Goal: Task Accomplishment & Management: Complete application form

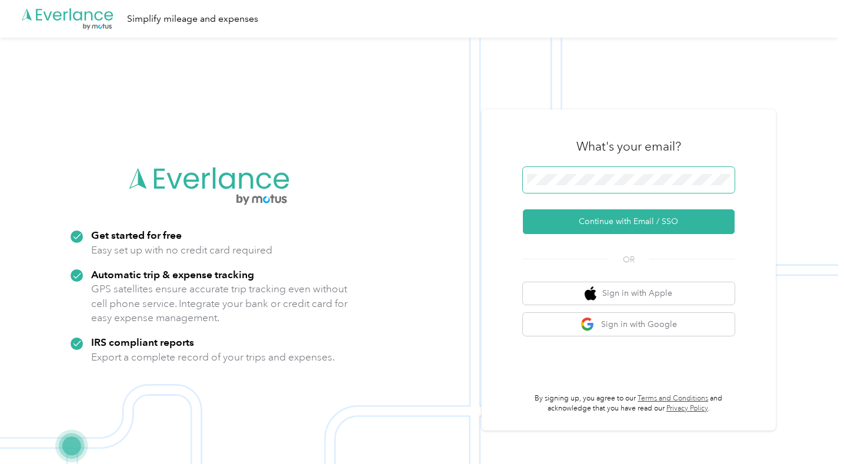
click at [633, 221] on button "Continue with Email / SSO" at bounding box center [629, 221] width 212 height 25
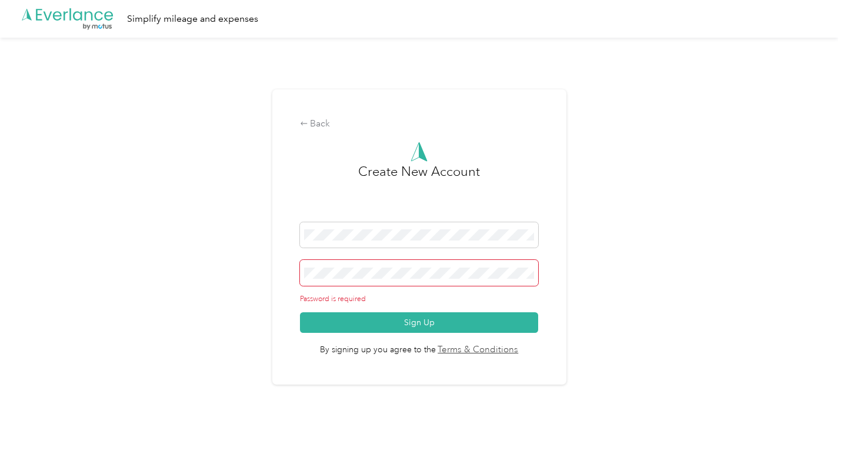
click at [348, 282] on span at bounding box center [419, 273] width 238 height 26
click at [452, 229] on span at bounding box center [419, 235] width 238 height 26
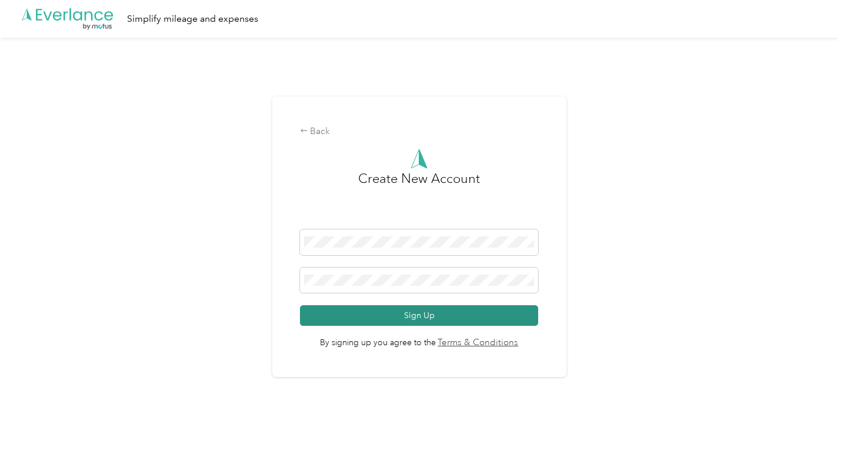
click at [382, 314] on button "Sign Up" at bounding box center [419, 315] width 238 height 21
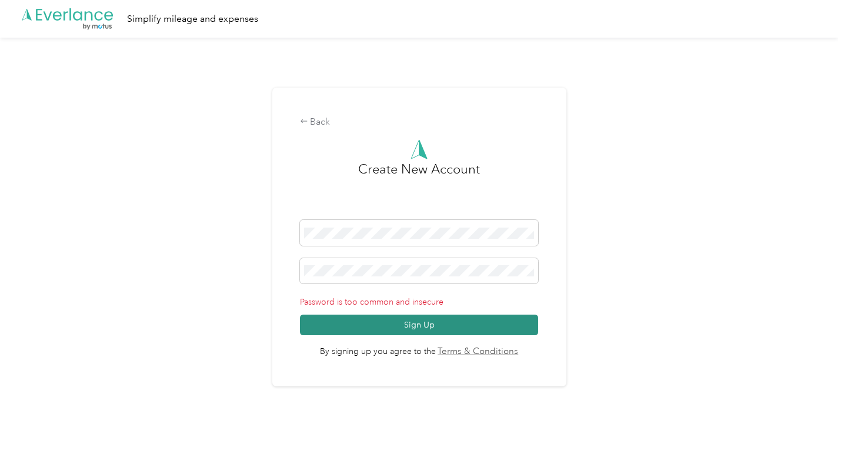
click at [389, 324] on button "Sign Up" at bounding box center [419, 325] width 238 height 21
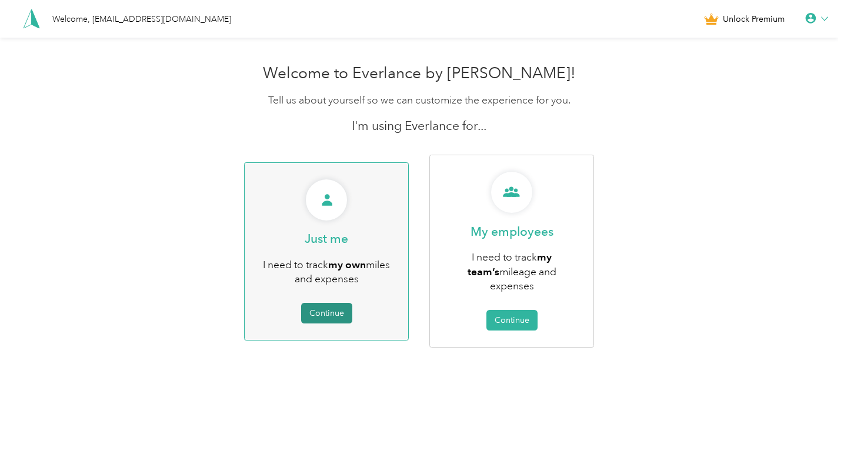
click at [343, 304] on button "Continue" at bounding box center [326, 313] width 51 height 21
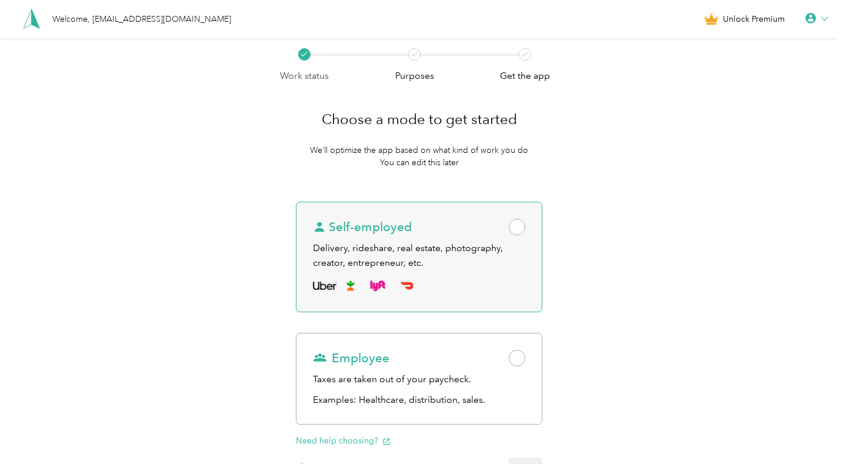
click at [524, 235] on span at bounding box center [517, 227] width 16 height 16
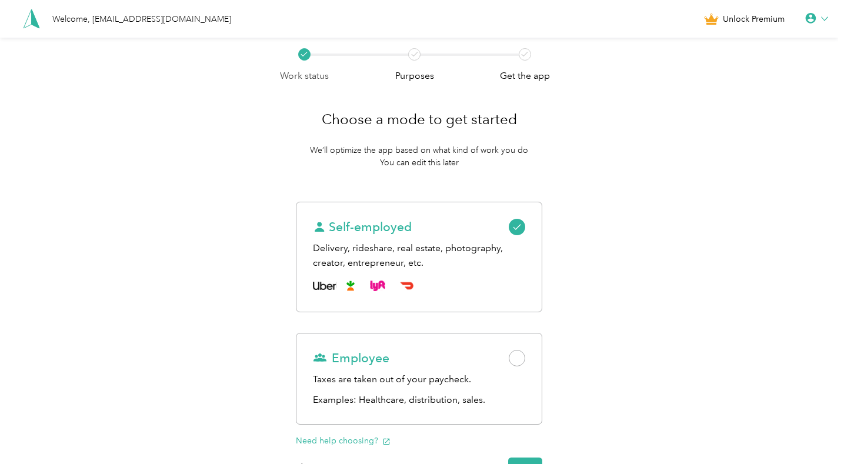
click at [765, 132] on div "Work status Purposes Get the app Choose a mode to get started We’ll optimize th…" at bounding box center [419, 295] width 838 height 515
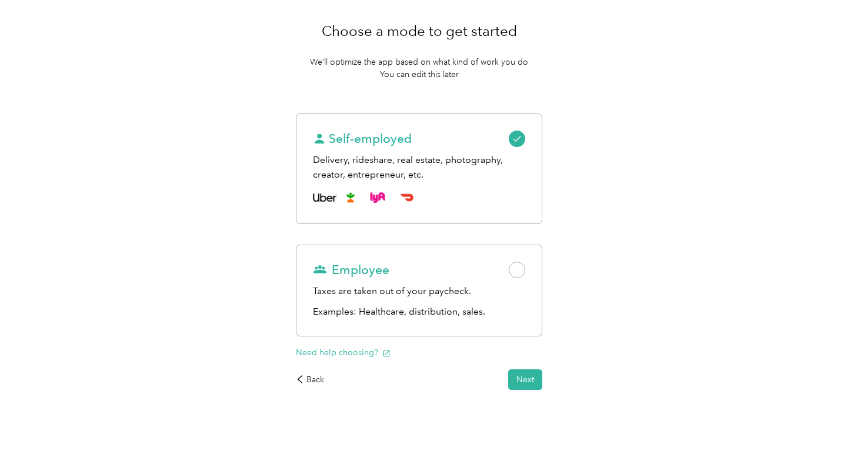
scroll to position [101, 0]
click at [535, 375] on button "Next" at bounding box center [525, 379] width 34 height 21
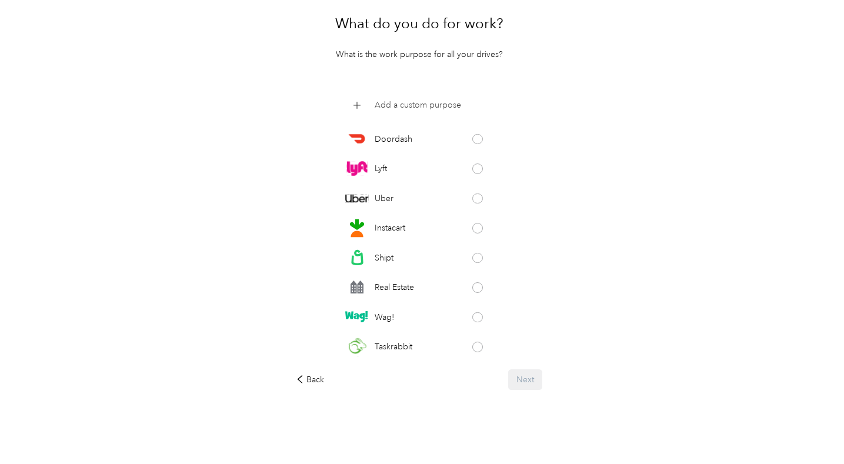
click at [444, 111] on p "Add a custom purpose" at bounding box center [418, 105] width 86 height 12
click at [487, 111] on button at bounding box center [485, 106] width 11 height 11
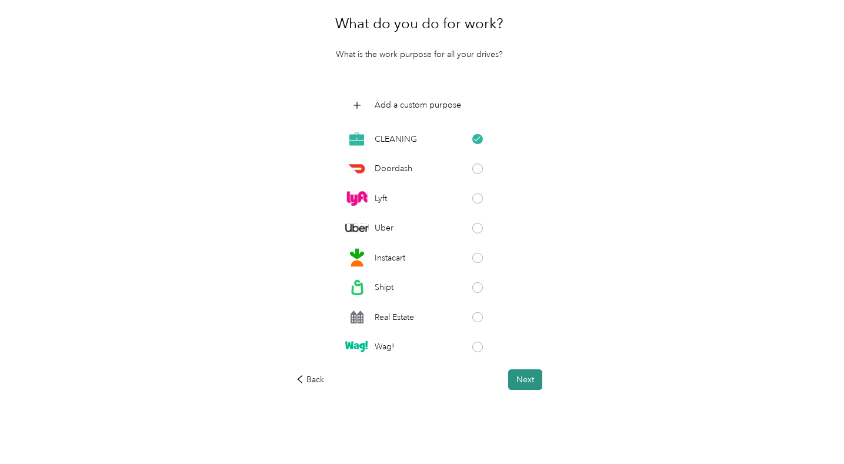
click at [531, 390] on button "Next" at bounding box center [525, 379] width 34 height 21
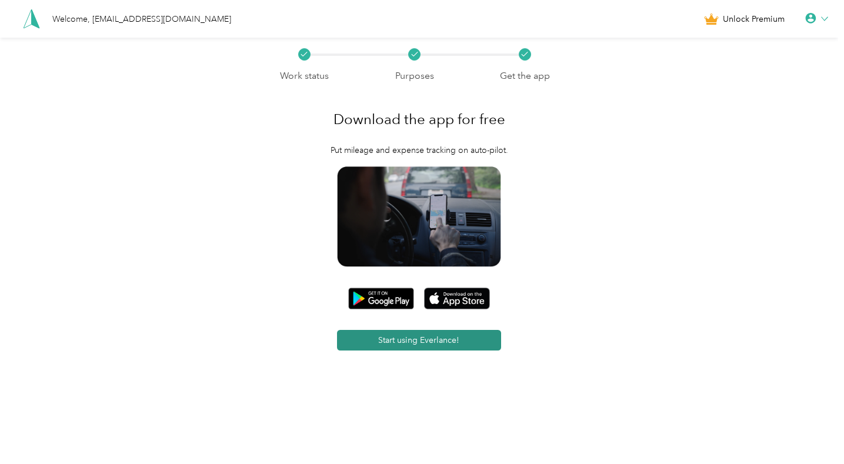
click at [377, 351] on button "Start using Everlance!" at bounding box center [419, 340] width 164 height 21
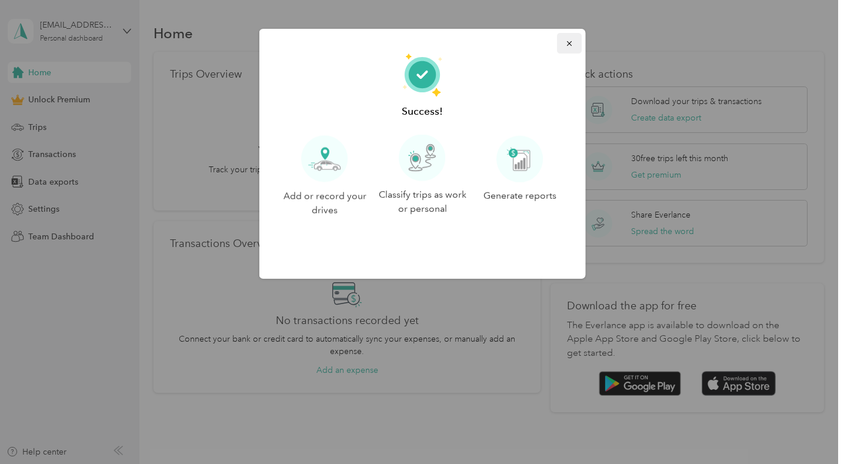
click at [565, 41] on icon "button" at bounding box center [569, 43] width 8 height 8
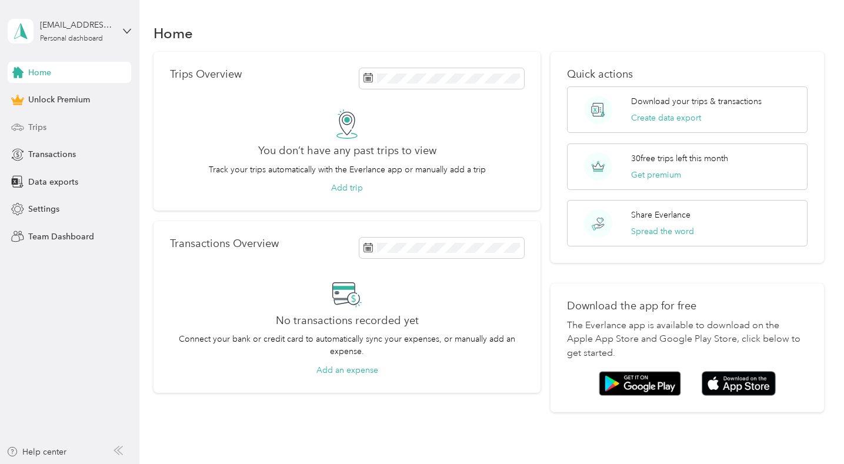
click at [38, 126] on span "Trips" at bounding box center [37, 127] width 18 height 12
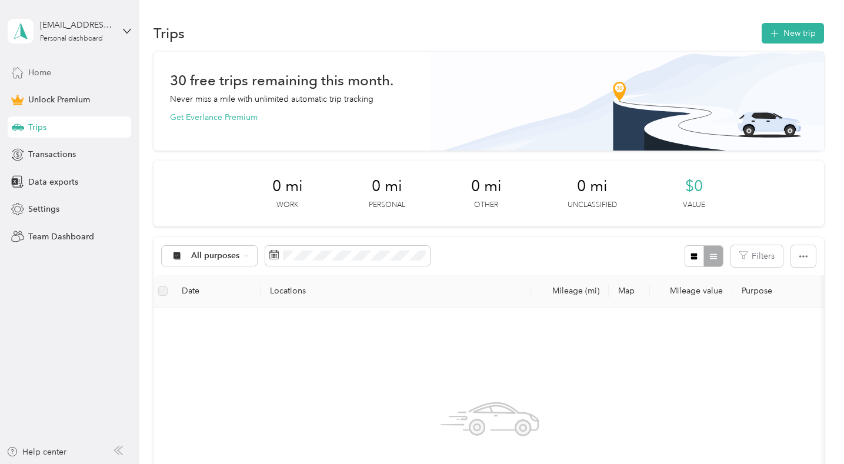
click at [37, 78] on span "Home" at bounding box center [39, 72] width 23 height 12
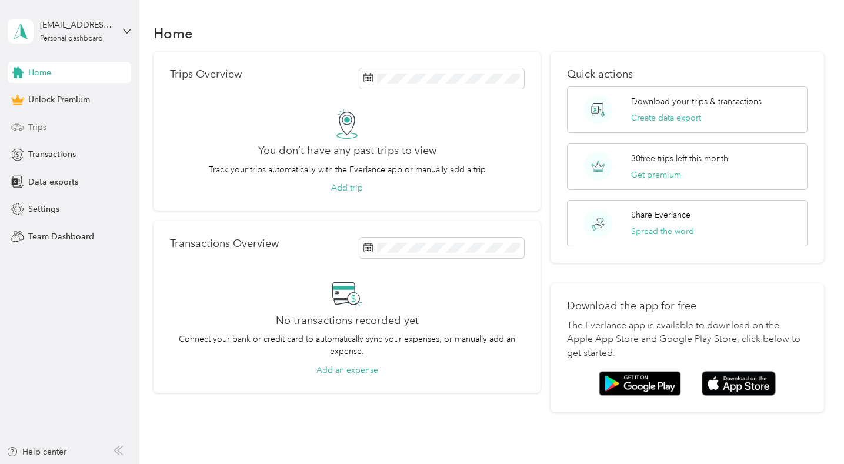
click at [38, 127] on span "Trips" at bounding box center [37, 127] width 18 height 12
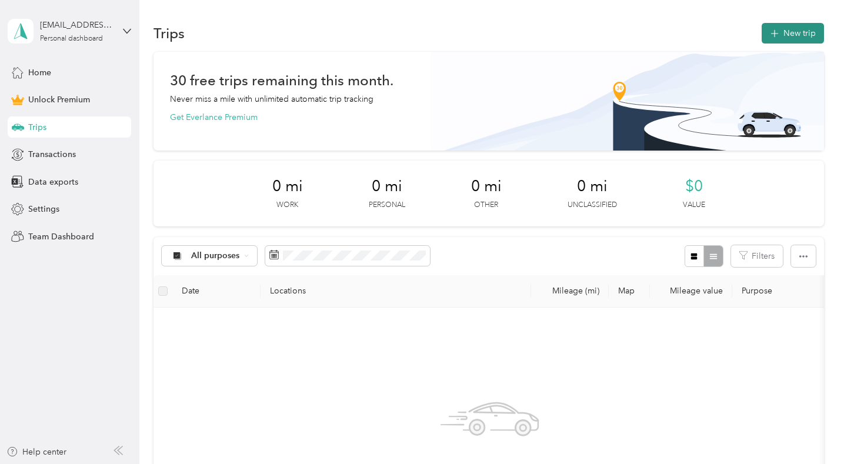
click at [785, 34] on button "New trip" at bounding box center [793, 33] width 62 height 21
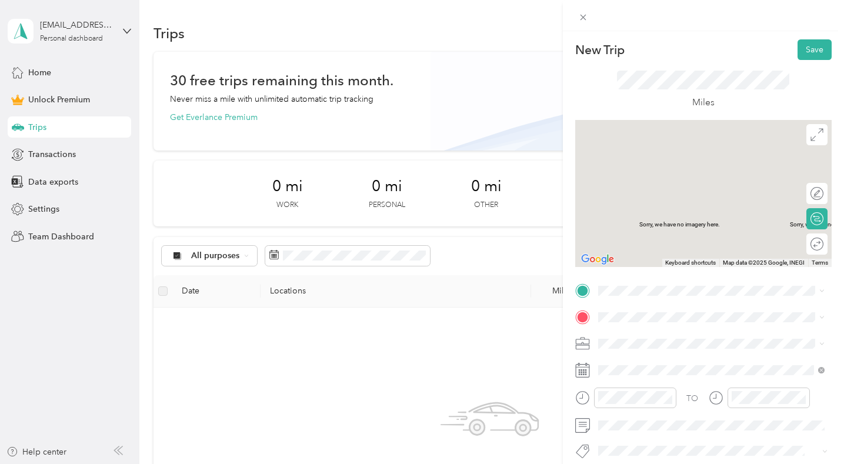
click at [665, 156] on span "Downtown [US_STATE][GEOGRAPHIC_DATA], [US_STATE], [GEOGRAPHIC_DATA]" at bounding box center [720, 156] width 201 height 31
click at [653, 201] on li "[STREET_ADDRESS][US_STATE][US_STATE]" at bounding box center [711, 189] width 235 height 24
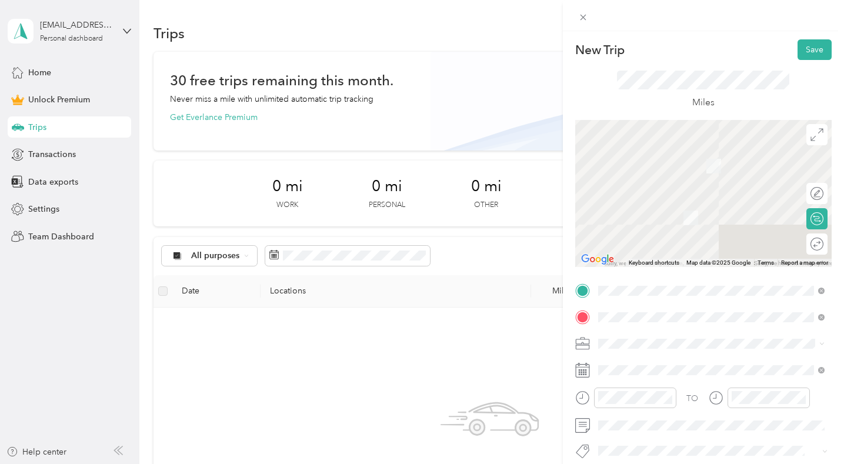
click at [640, 353] on span at bounding box center [713, 344] width 238 height 18
click at [630, 225] on ol "Work Personal CLEANING Other Charity Medical Moving Commute" at bounding box center [711, 250] width 235 height 165
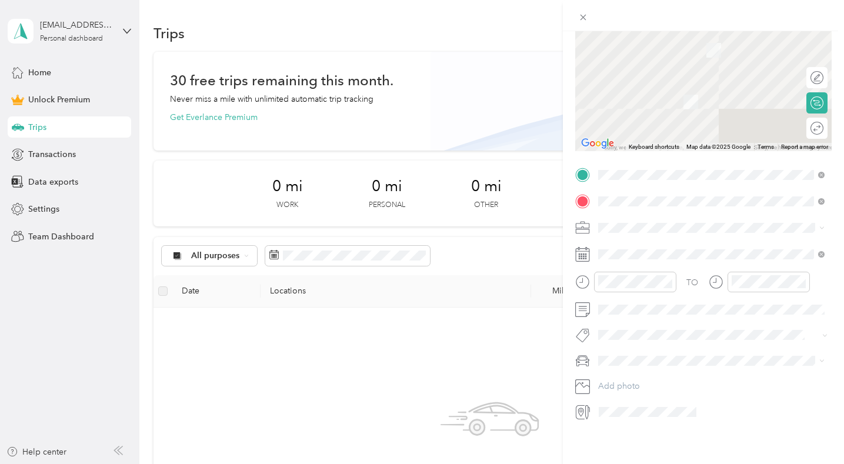
scroll to position [277, 0]
click at [582, 272] on div at bounding box center [625, 282] width 101 height 21
click at [615, 319] on div "10" at bounding box center [611, 319] width 28 height 16
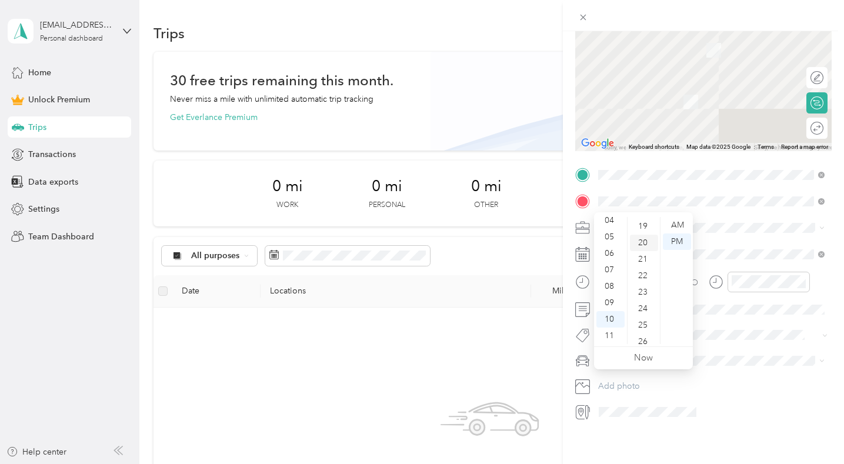
click at [645, 238] on div "20" at bounding box center [644, 243] width 28 height 16
click at [667, 239] on div "PM" at bounding box center [677, 242] width 28 height 16
click at [670, 230] on div "AM" at bounding box center [677, 225] width 28 height 16
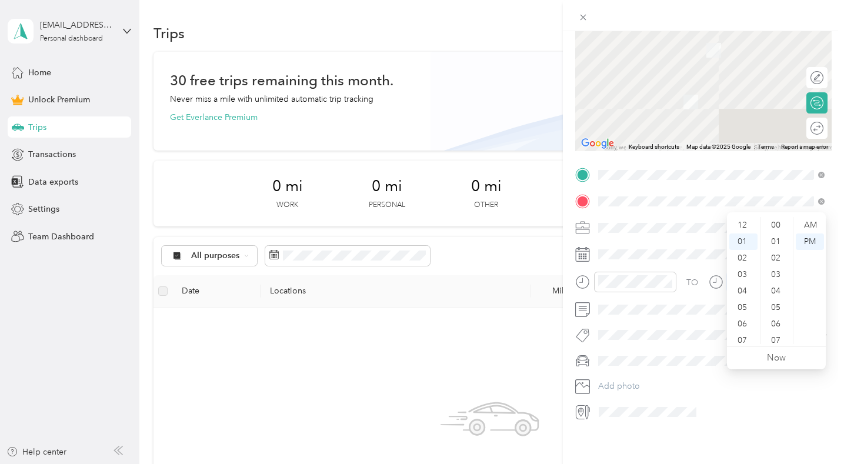
scroll to position [861, 0]
click at [723, 272] on div at bounding box center [759, 282] width 101 height 21
click at [744, 280] on div "04" at bounding box center [744, 276] width 28 height 16
click at [783, 235] on div "34" at bounding box center [777, 235] width 28 height 16
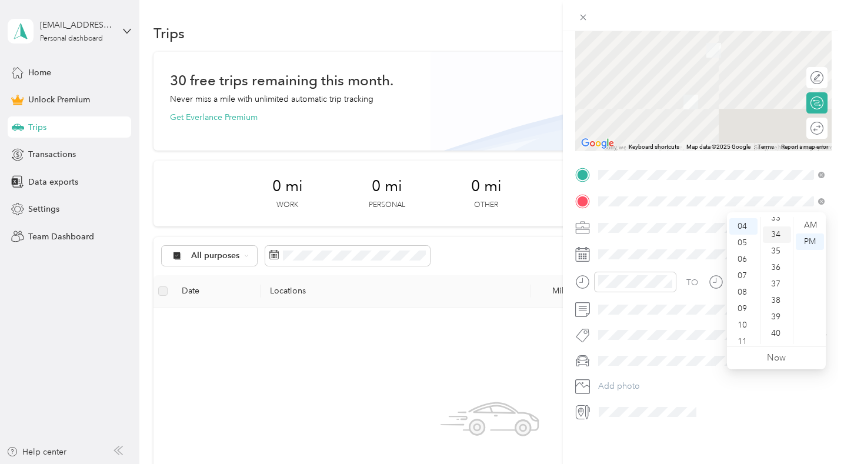
scroll to position [559, 0]
click at [814, 241] on div "PM" at bounding box center [810, 242] width 28 height 16
click at [818, 272] on div "TO" at bounding box center [703, 286] width 257 height 29
click at [840, 61] on form "New Trip Save This trip cannot be edited because it is either under review, app…" at bounding box center [703, 173] width 281 height 498
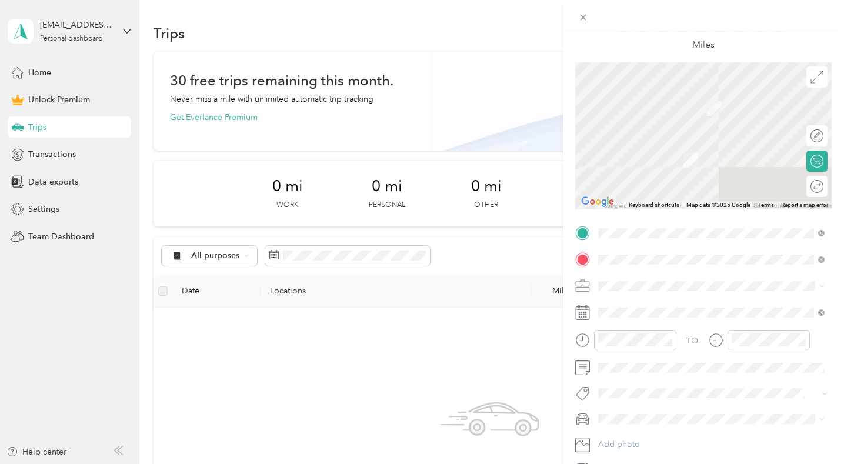
scroll to position [59, 0]
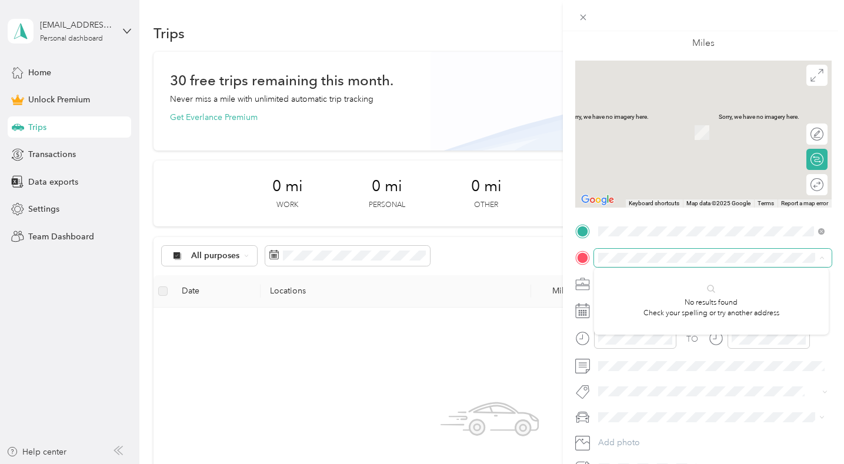
click at [643, 262] on span at bounding box center [713, 258] width 238 height 18
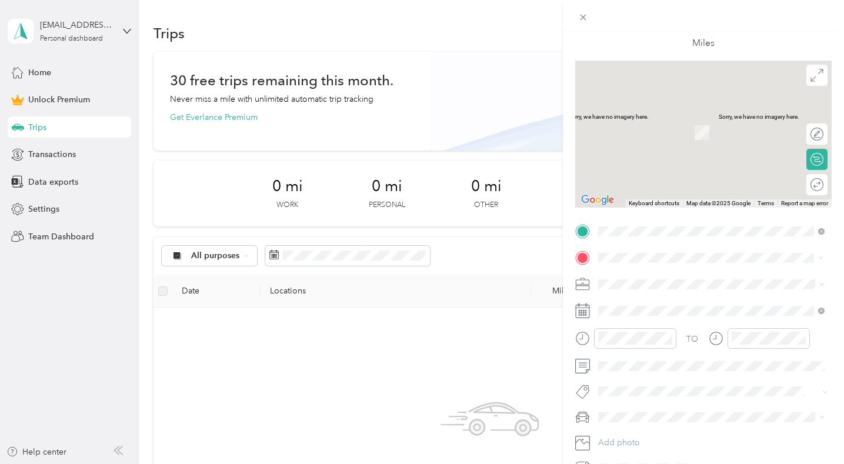
click at [648, 303] on span "[STREET_ADDRESS][US_STATE]" at bounding box center [679, 300] width 118 height 11
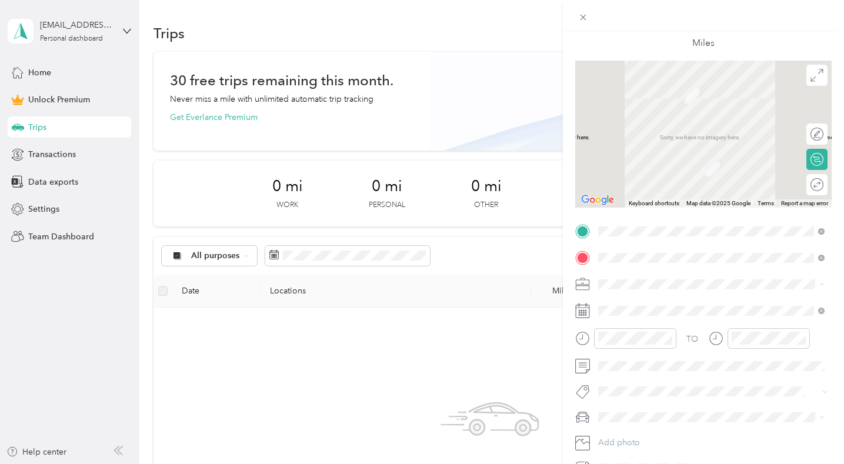
click at [644, 163] on li "CLEANING" at bounding box center [711, 160] width 235 height 21
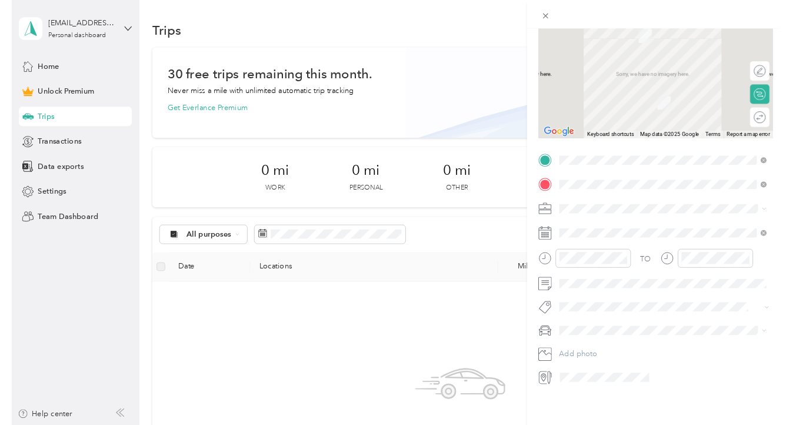
scroll to position [277, 0]
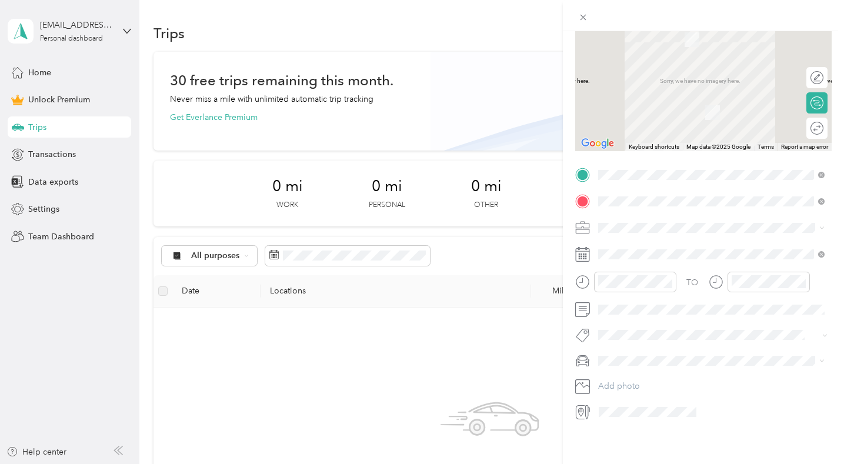
click at [773, 16] on div at bounding box center [703, 15] width 281 height 31
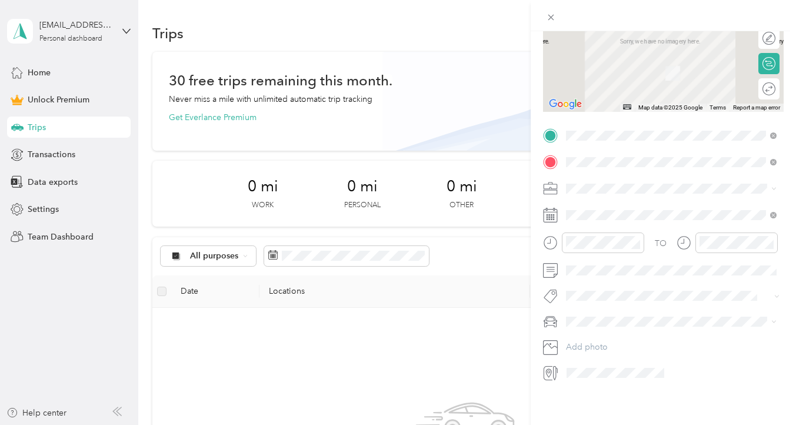
click at [498, 328] on div "New Trip Save This trip cannot be edited because it is either under review, app…" at bounding box center [398, 212] width 796 height 425
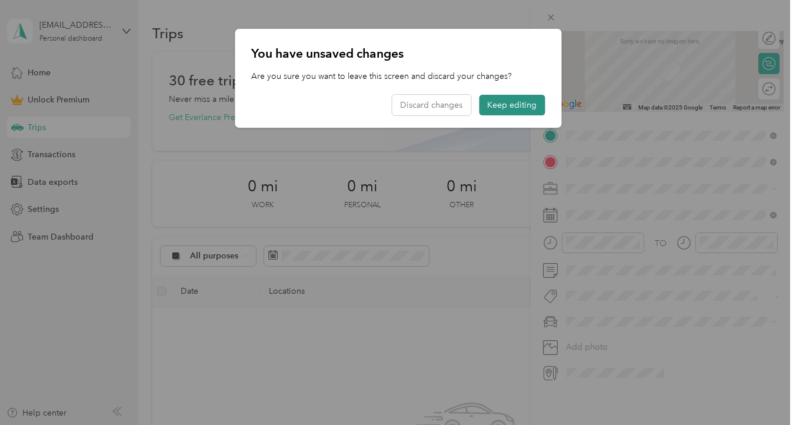
click at [498, 102] on button "Keep editing" at bounding box center [512, 105] width 66 height 21
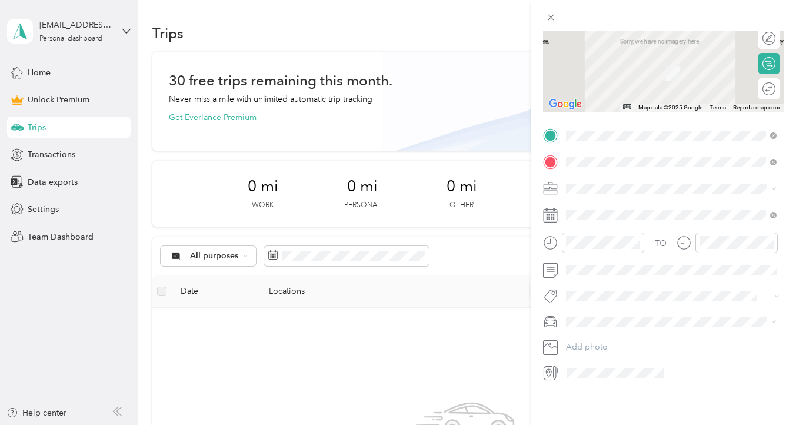
click at [477, 348] on div "New Trip Save This trip cannot be edited because it is either under review, app…" at bounding box center [398, 212] width 796 height 425
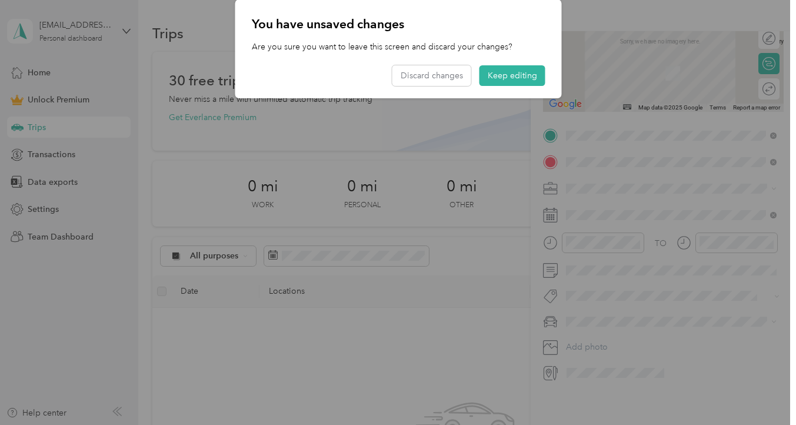
click at [477, 348] on div at bounding box center [398, 212] width 796 height 425
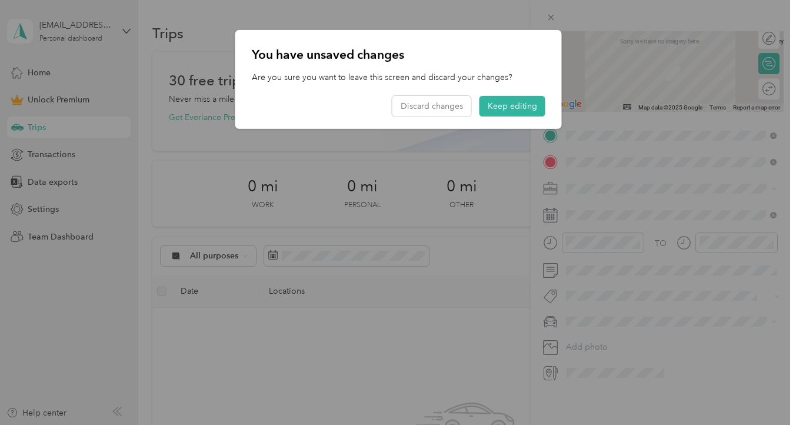
click at [477, 348] on div at bounding box center [398, 212] width 796 height 425
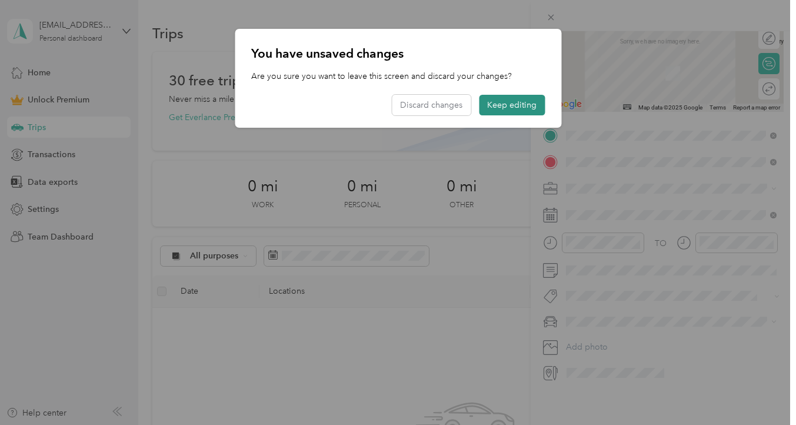
click at [498, 105] on button "Keep editing" at bounding box center [512, 105] width 66 height 21
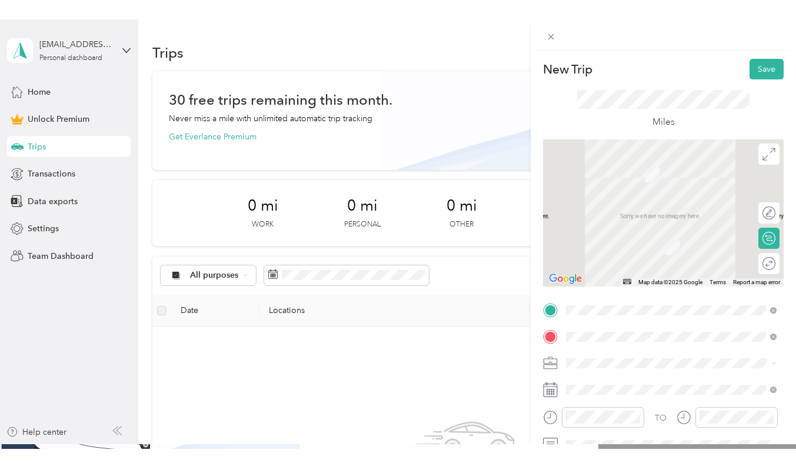
scroll to position [0, 0]
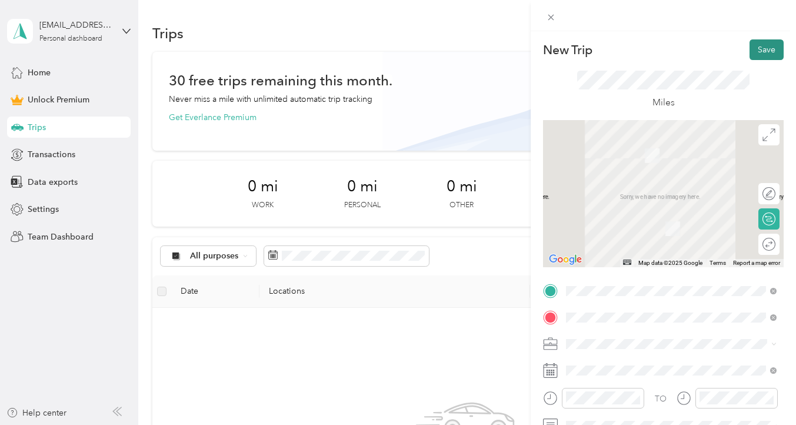
click at [768, 56] on button "Save" at bounding box center [767, 49] width 34 height 21
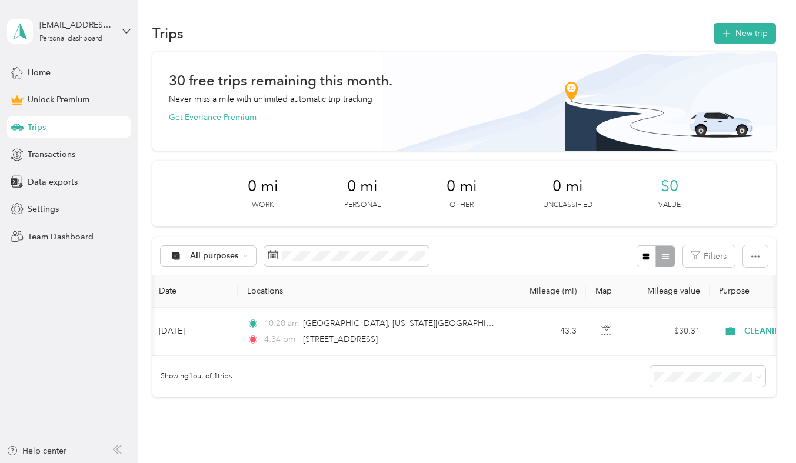
scroll to position [0, 23]
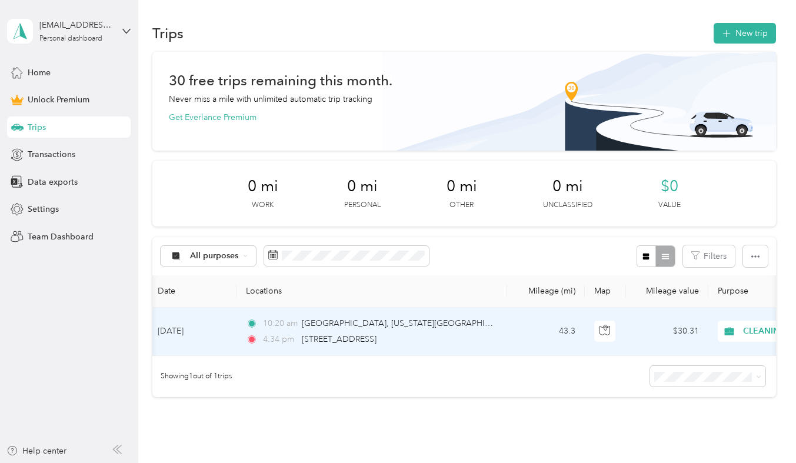
click at [372, 356] on td "10:[GEOGRAPHIC_DATA], [US_STATE][GEOGRAPHIC_DATA] 4:34 pm [STREET_ADDRESS]" at bounding box center [372, 332] width 271 height 48
click at [372, 463] on div at bounding box center [395, 463] width 790 height 0
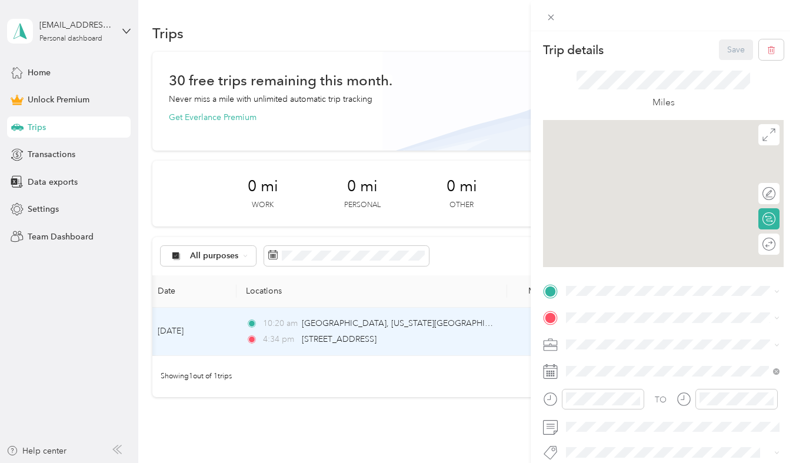
click at [392, 421] on div "Trip details Save This trip cannot be edited because it is either under review,…" at bounding box center [398, 231] width 796 height 463
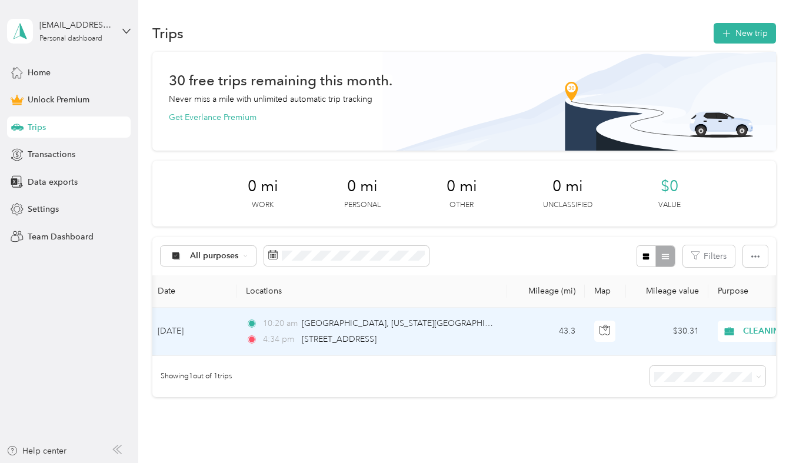
drag, startPoint x: 392, startPoint y: 421, endPoint x: 386, endPoint y: 422, distance: 6.7
click at [386, 356] on td "10:[GEOGRAPHIC_DATA], [US_STATE][GEOGRAPHIC_DATA] 4:34 pm [STREET_ADDRESS]" at bounding box center [372, 332] width 271 height 48
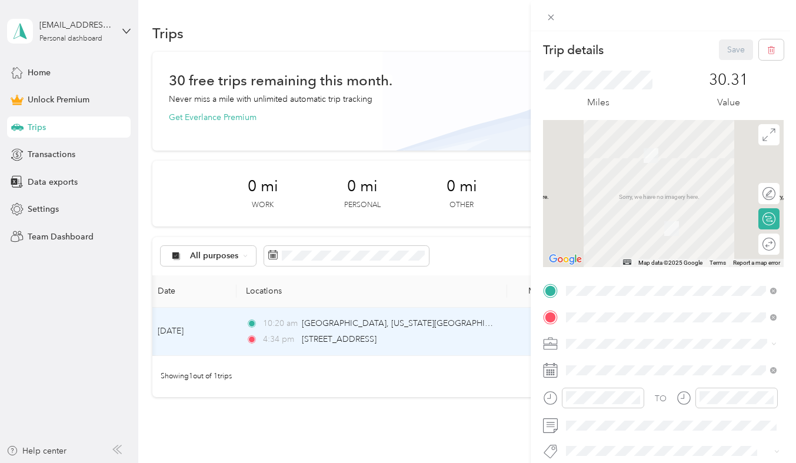
click at [510, 425] on div "Trip details Save This trip cannot be edited because it is either under review,…" at bounding box center [398, 231] width 796 height 463
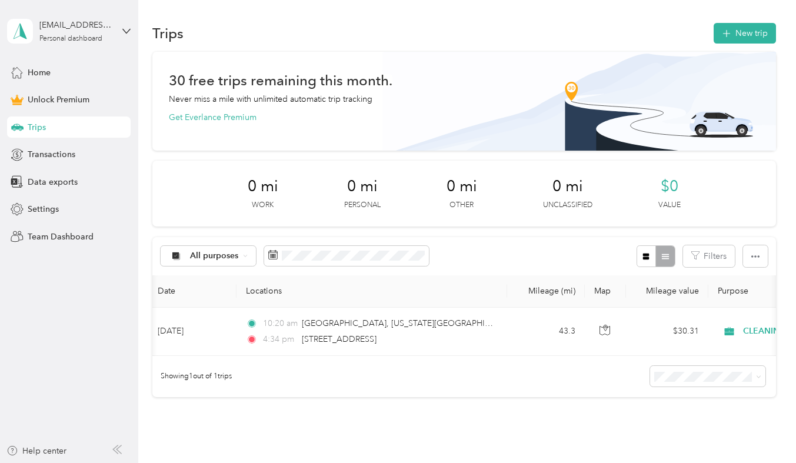
click at [548, 397] on div "Showing 1 out of 1 trips" at bounding box center [463, 376] width 623 height 41
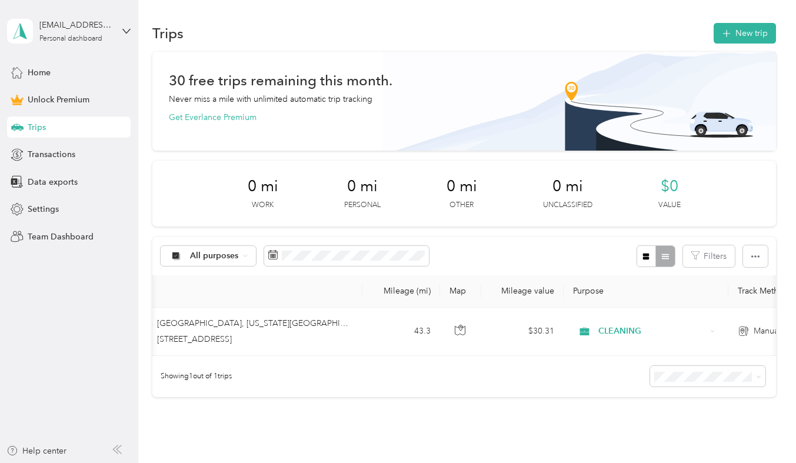
scroll to position [0, 169]
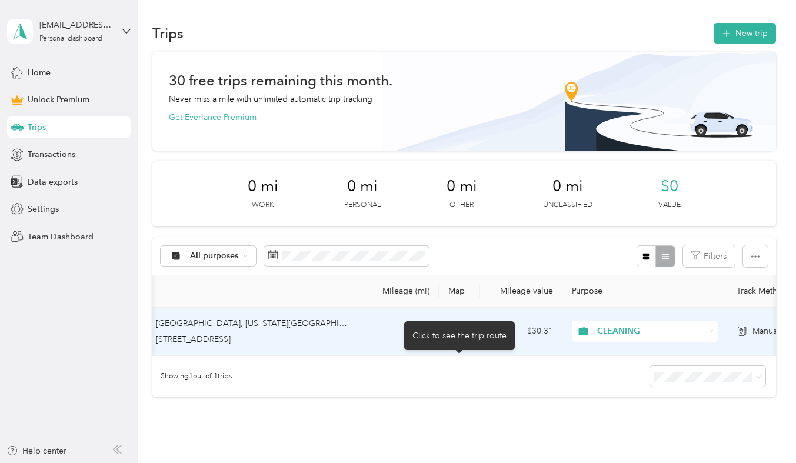
click at [462, 335] on icon "button" at bounding box center [459, 330] width 11 height 11
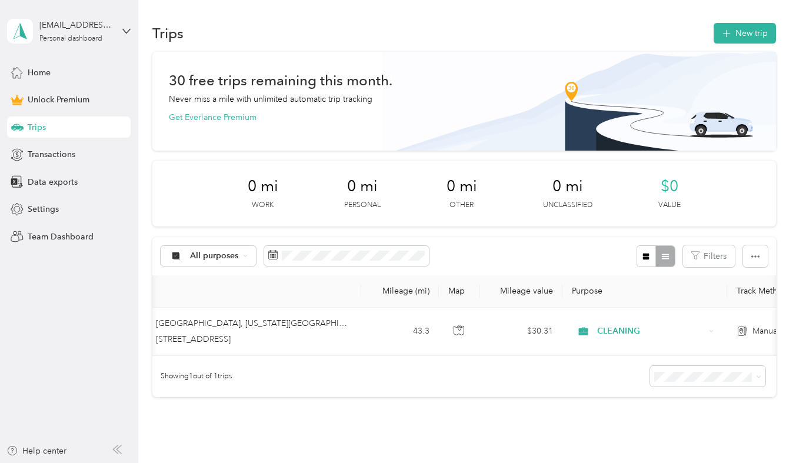
click at [525, 158] on div "30 free trips remaining this month. Never miss a mile with unlimited automatic …" at bounding box center [463, 224] width 623 height 345
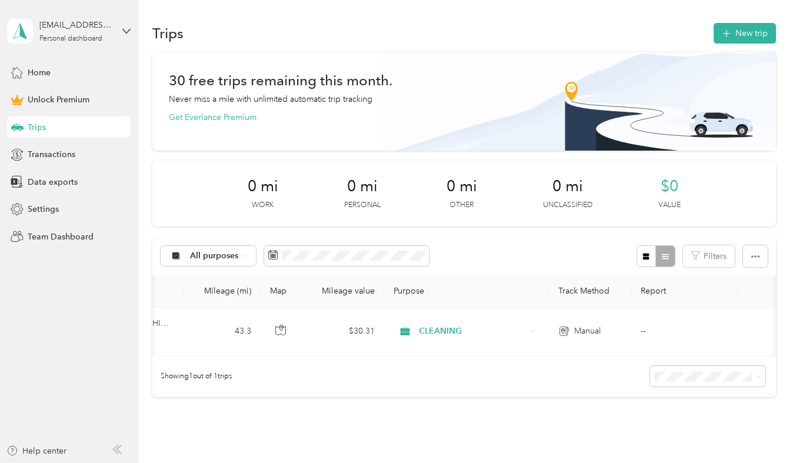
scroll to position [0, 348]
click at [576, 1] on div "Trips New trip 30 free trips remaining this month. Never miss a mile with unlim…" at bounding box center [464, 251] width 652 height 502
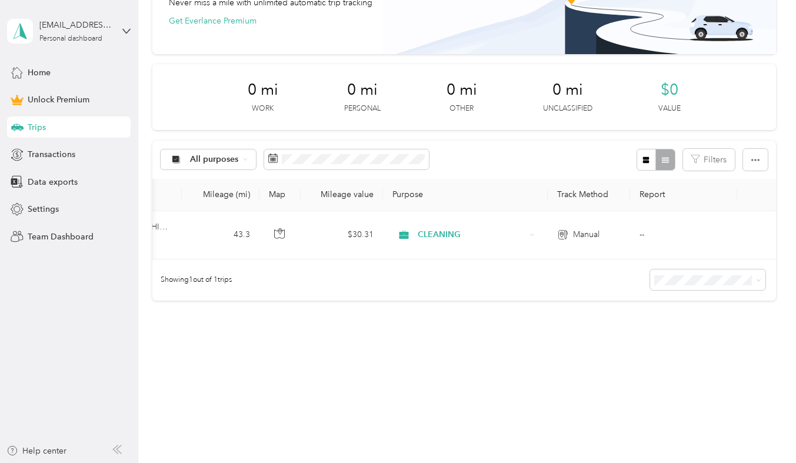
scroll to position [0, 0]
